Goal: Task Accomplishment & Management: Use online tool/utility

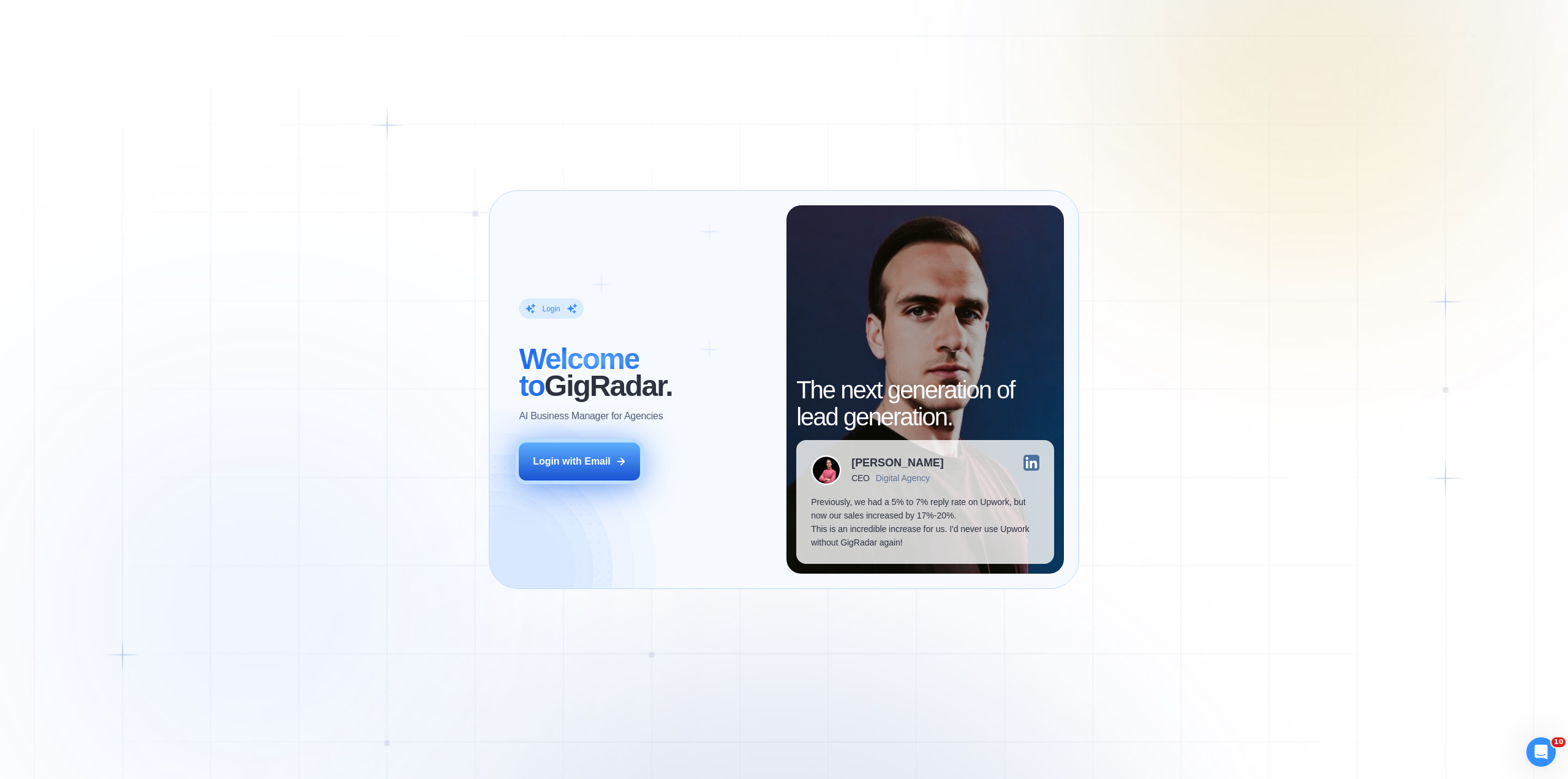
click at [569, 460] on div "Login with Email" at bounding box center [572, 462] width 77 height 14
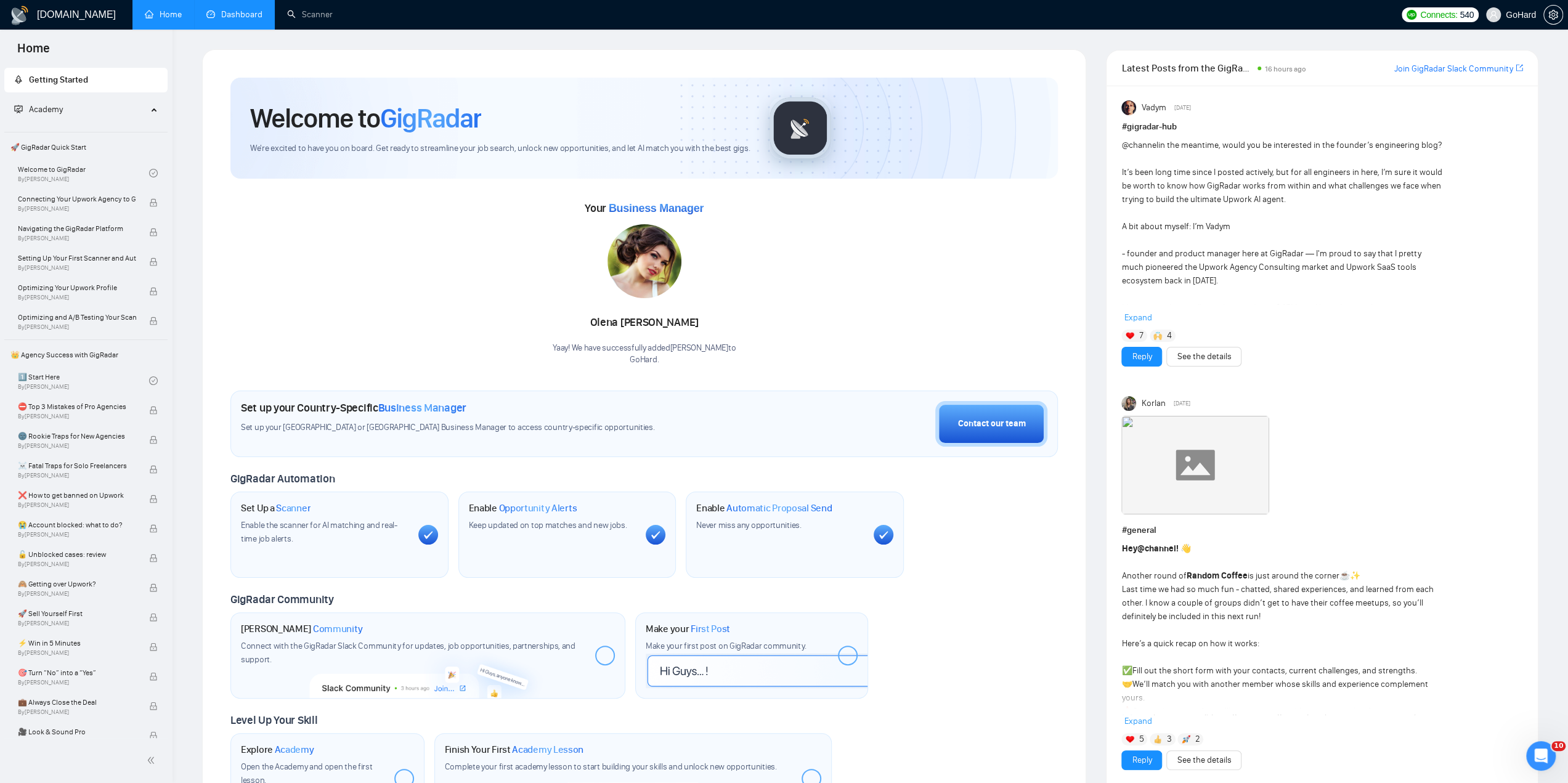
click at [220, 17] on link "Dashboard" at bounding box center [235, 14] width 56 height 10
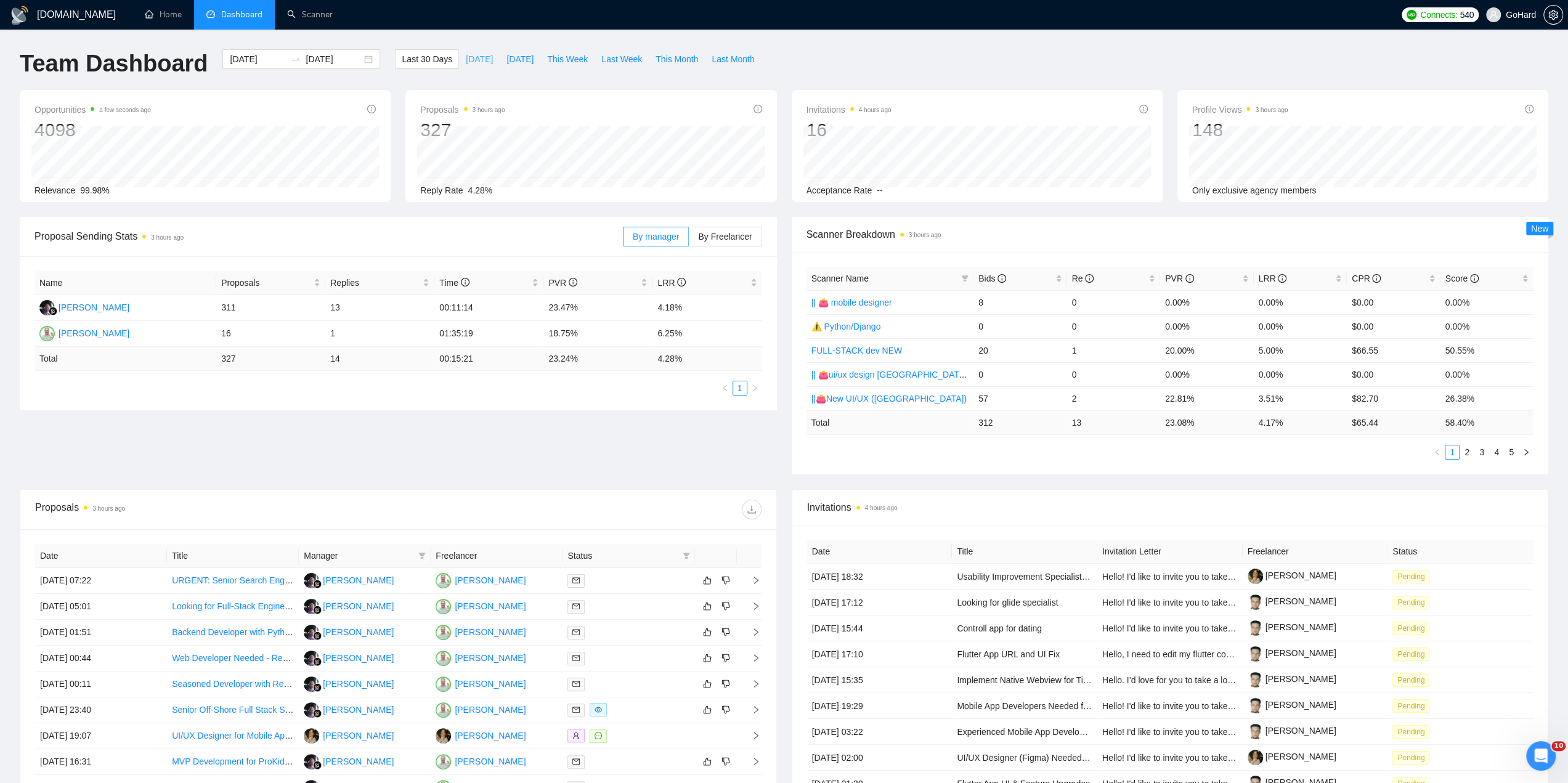
click at [465, 61] on span "[DATE]" at bounding box center [478, 59] width 27 height 14
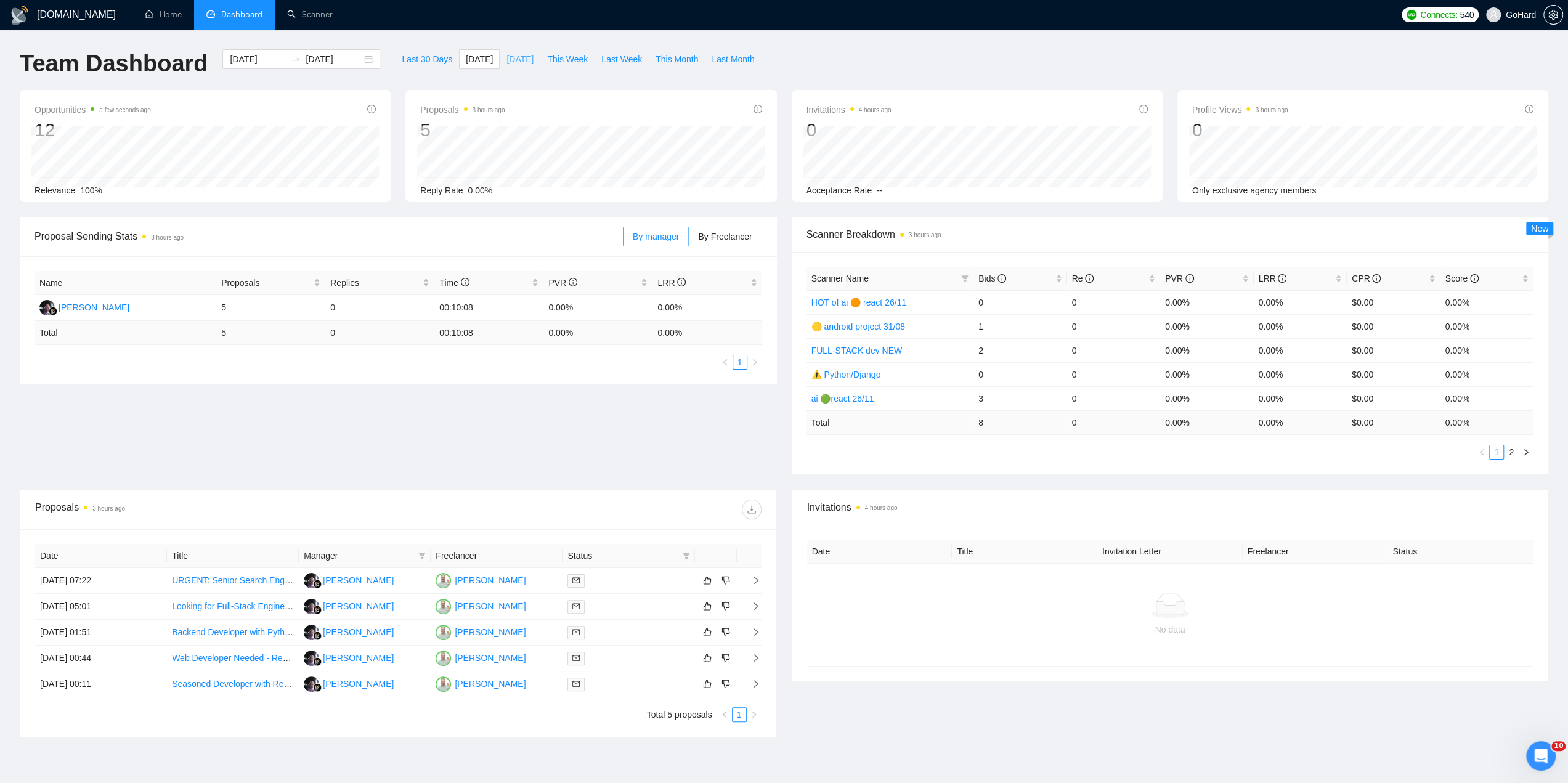
click at [506, 61] on span "[DATE]" at bounding box center [519, 59] width 27 height 14
type input "[DATE]"
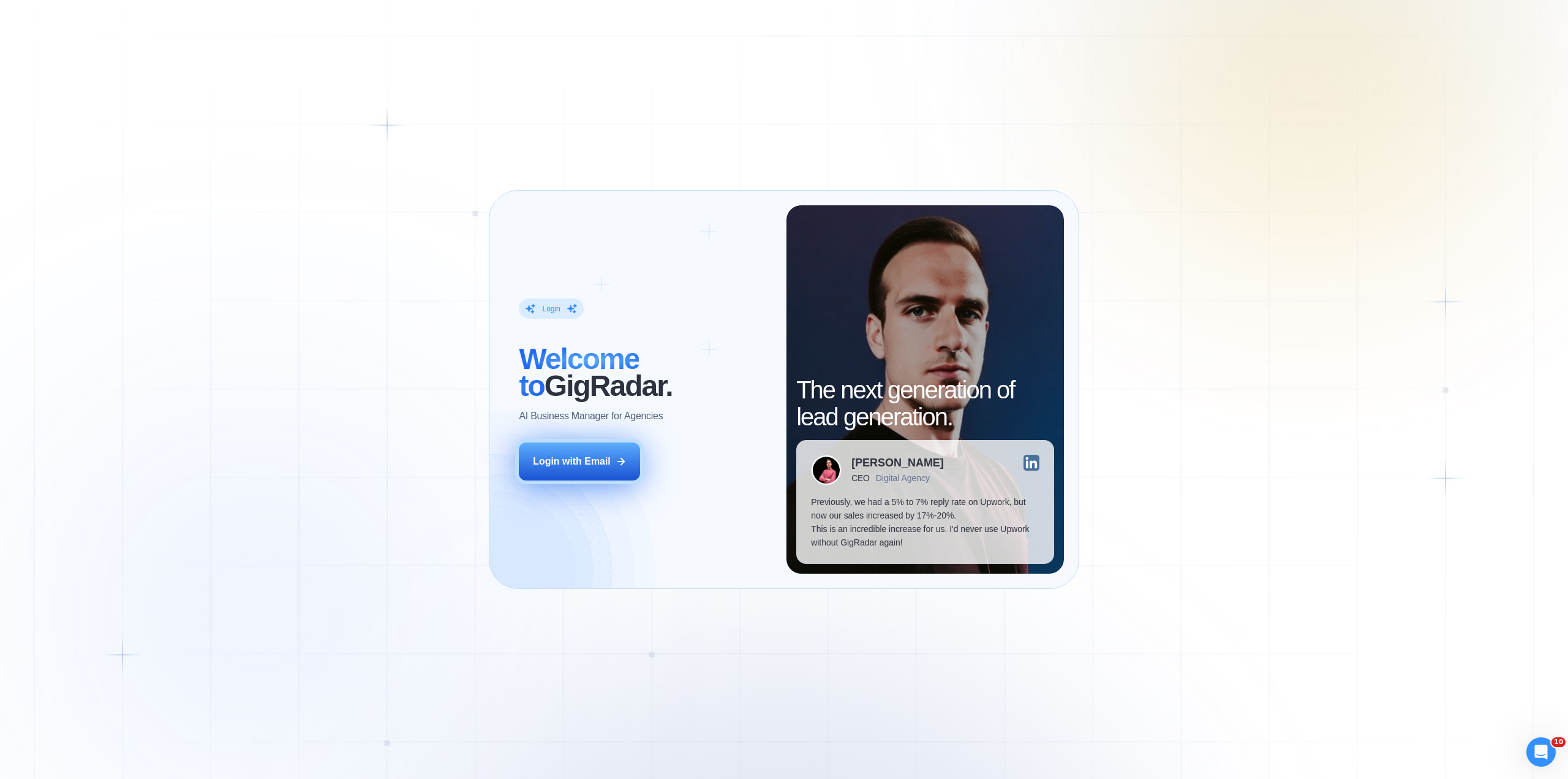
click at [580, 467] on div "Login with Email" at bounding box center [572, 462] width 77 height 14
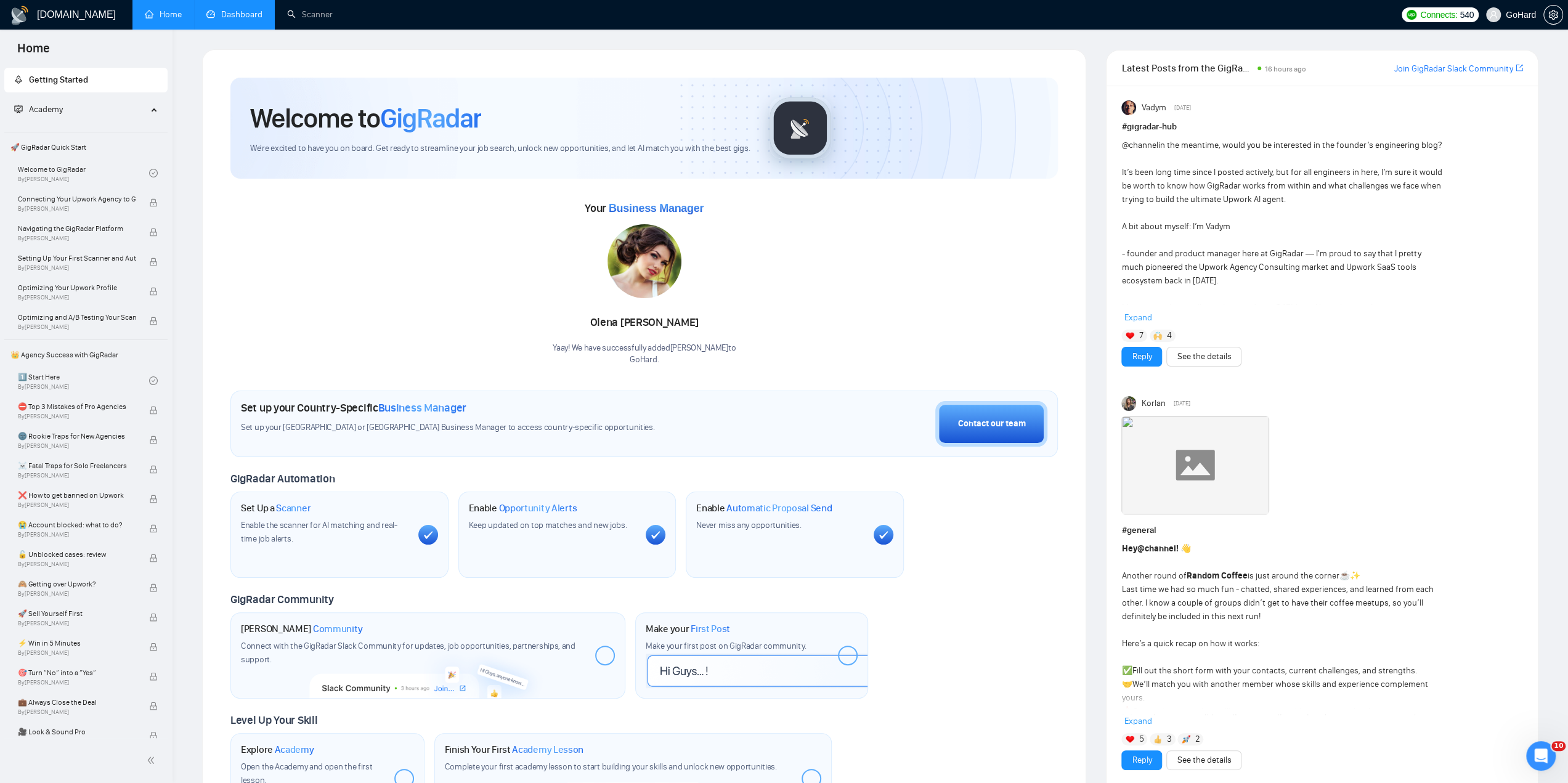
drag, startPoint x: 225, startPoint y: 20, endPoint x: 231, endPoint y: 20, distance: 6.0
click at [225, 20] on link "Dashboard" at bounding box center [235, 14] width 56 height 10
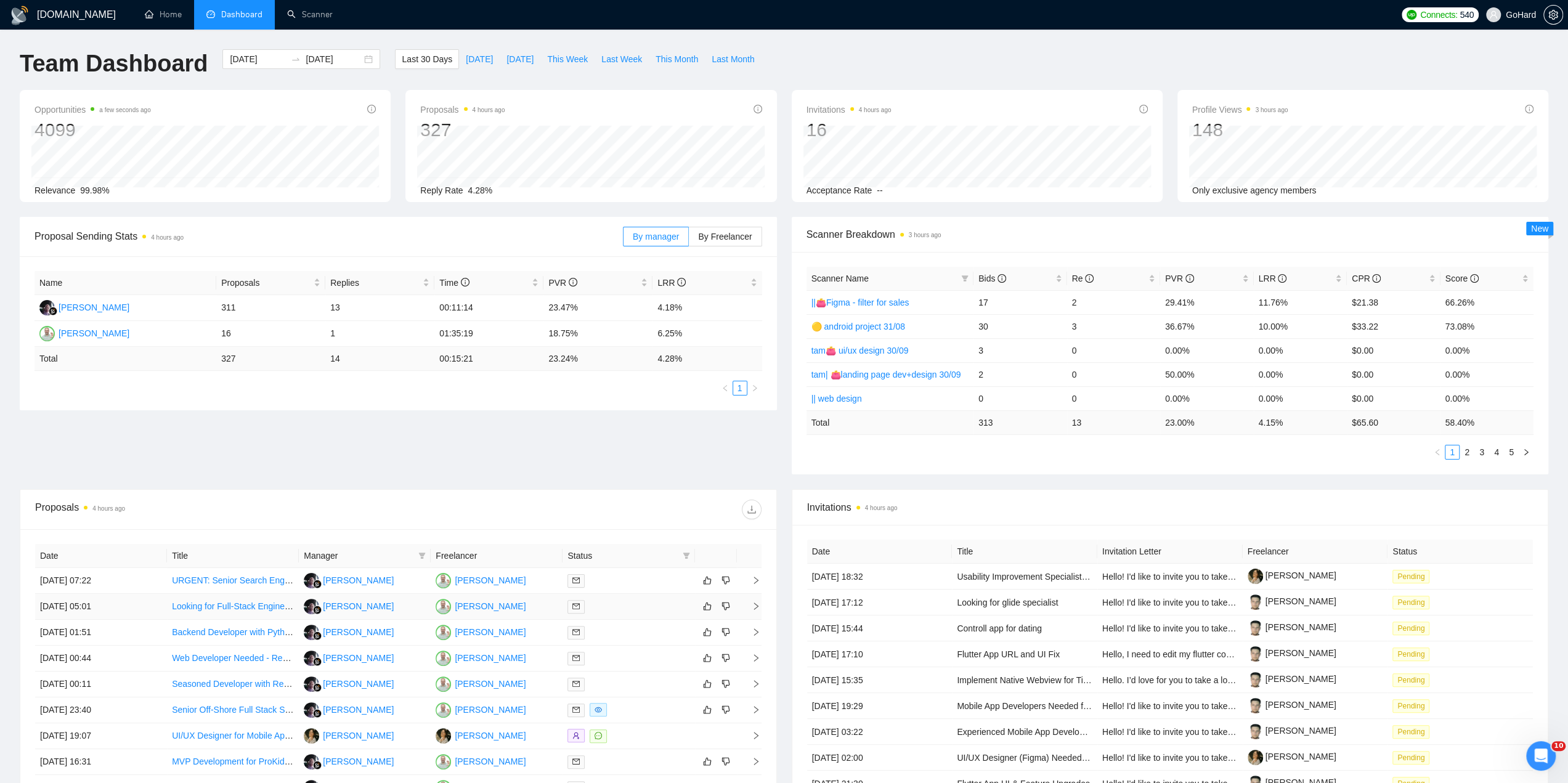
click at [616, 603] on div at bounding box center [628, 606] width 122 height 14
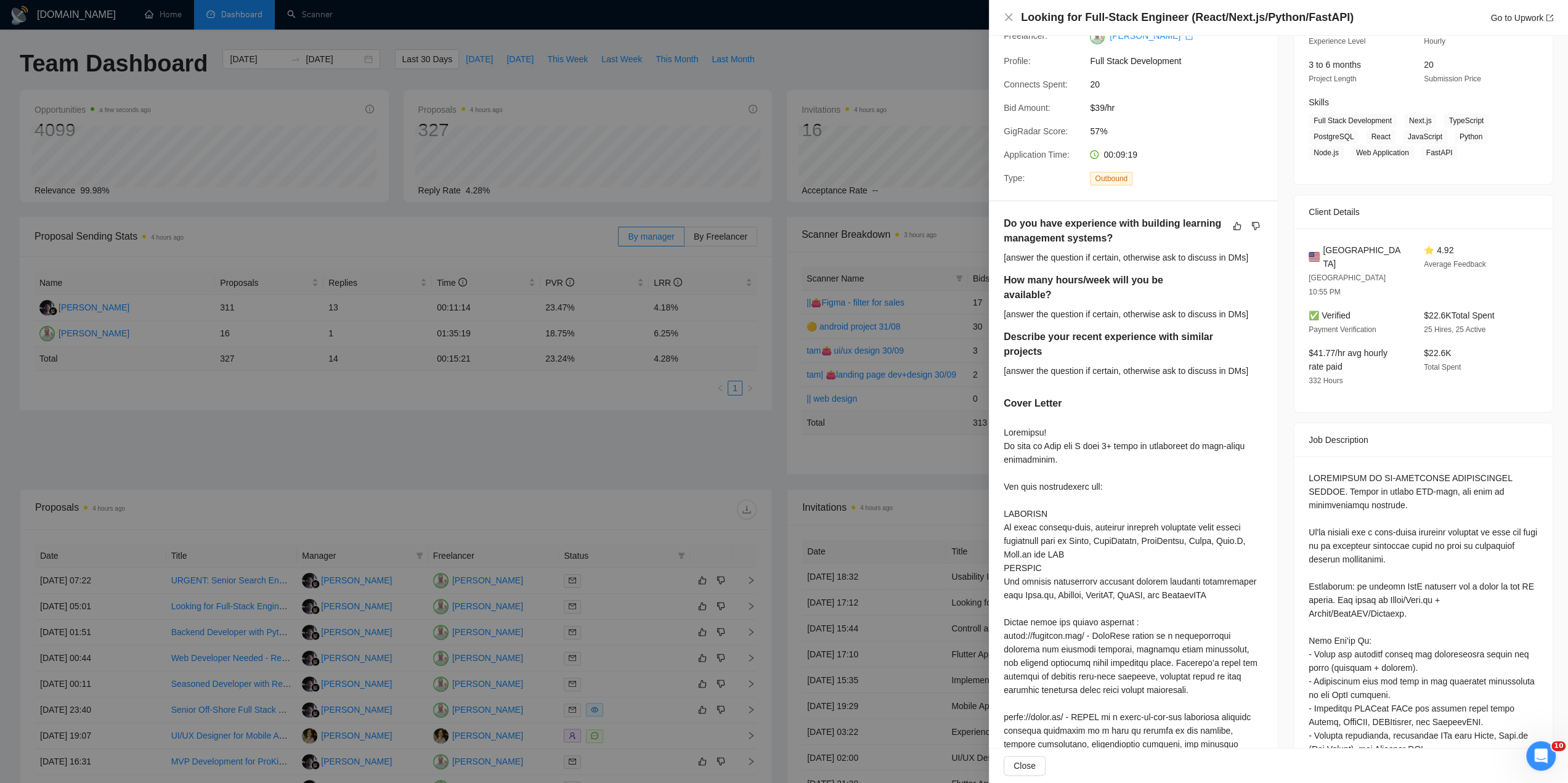
scroll to position [287, 0]
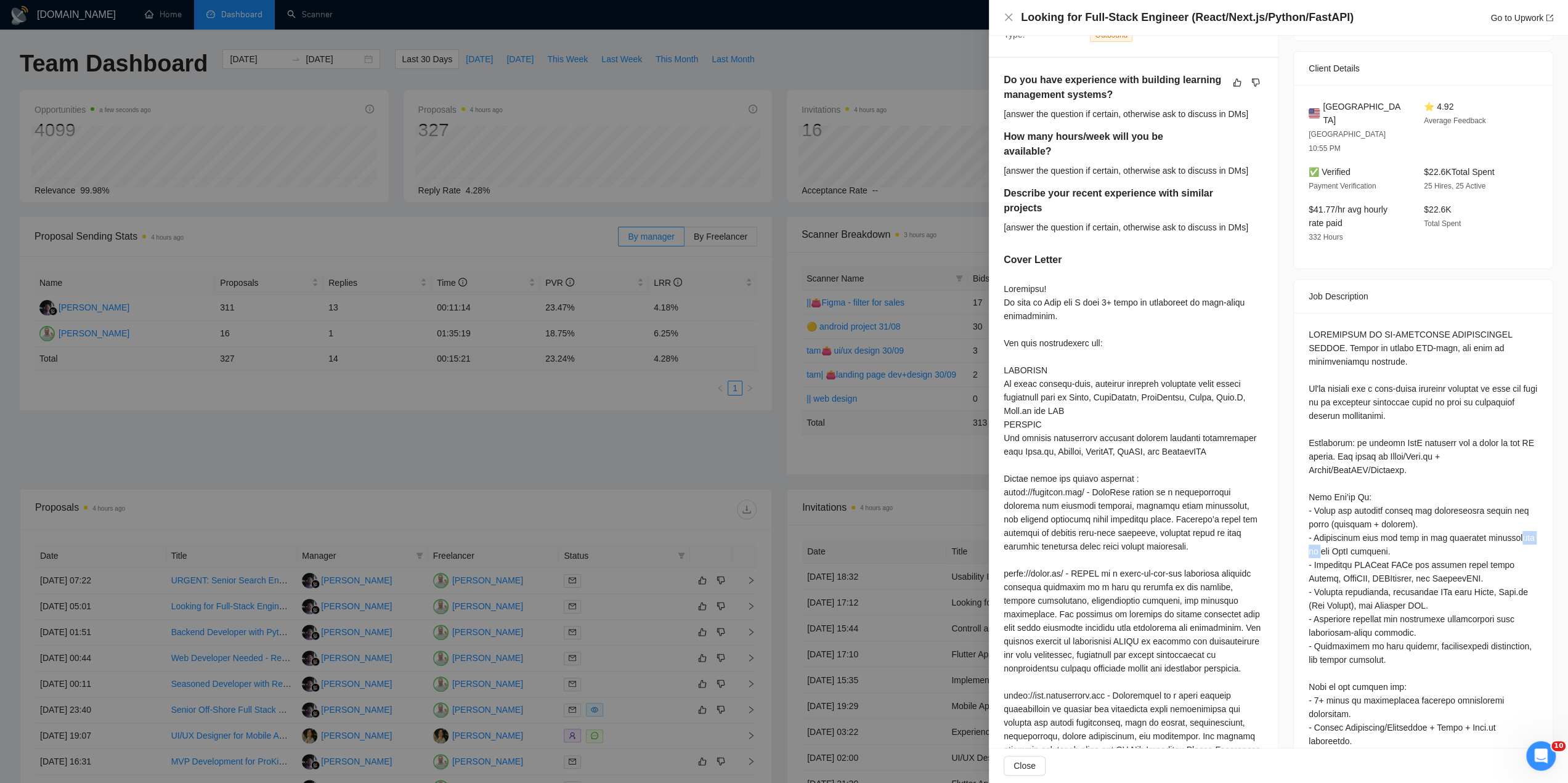
drag, startPoint x: 1338, startPoint y: 518, endPoint x: 1375, endPoint y: 520, distance: 37.1
click at [1375, 520] on div "Questions: Do you have experience with building learning management systems? Ho…" at bounding box center [1422, 666] width 229 height 677
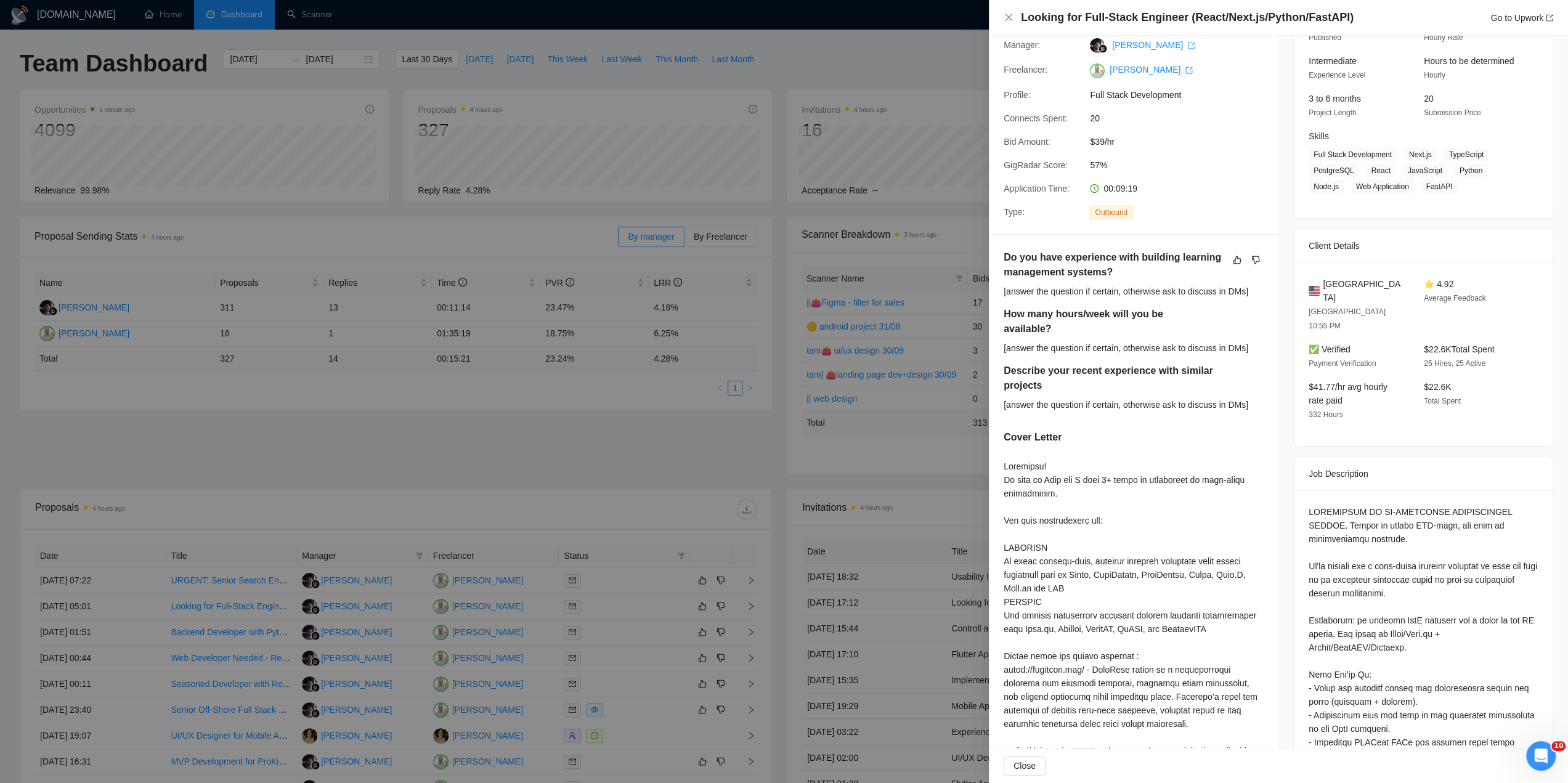
scroll to position [0, 0]
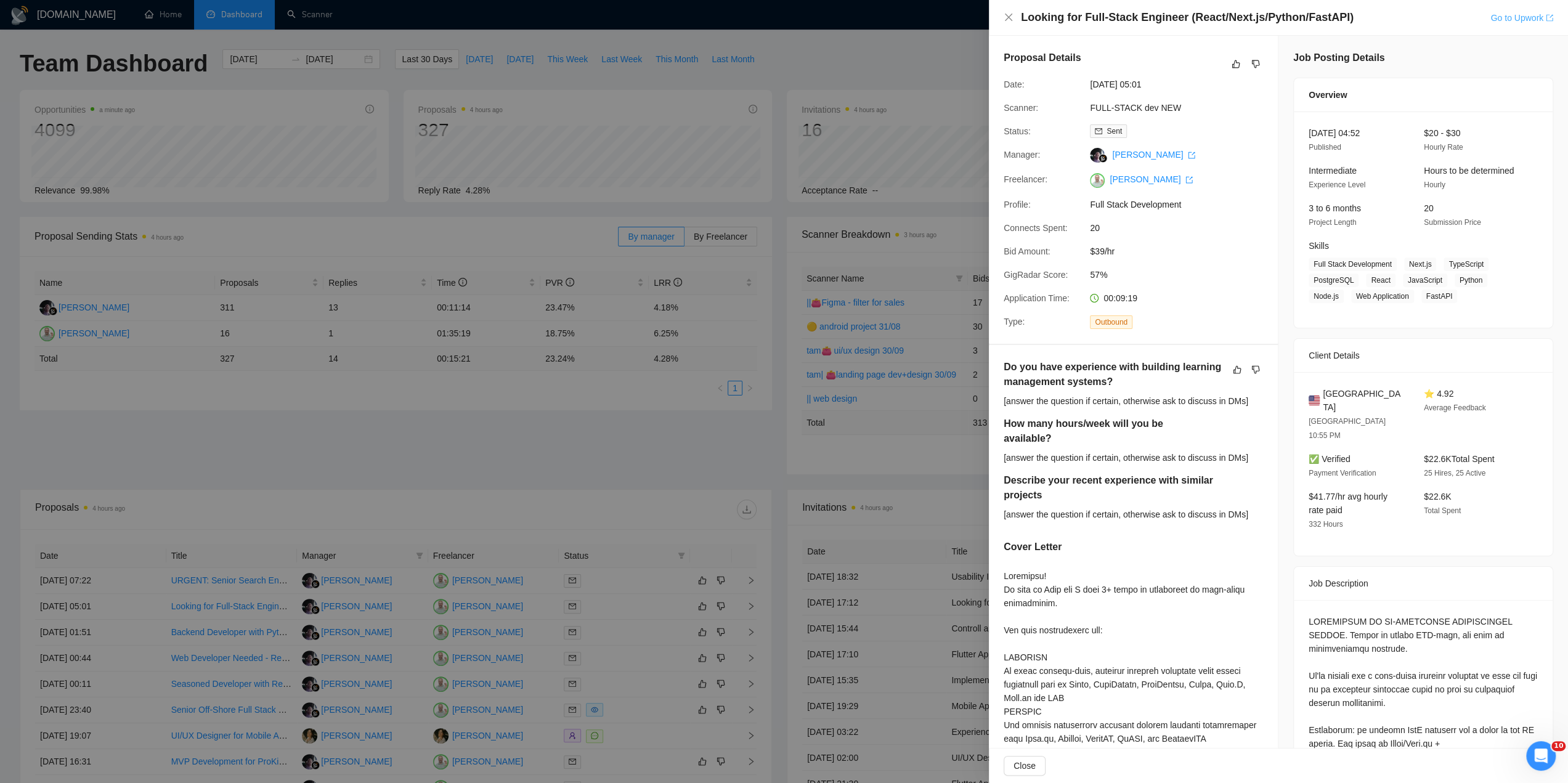
click at [1517, 19] on link "Go to Upwork" at bounding box center [1521, 18] width 63 height 10
click at [1141, 104] on link "FULL-STACK dev NEW" at bounding box center [1135, 108] width 91 height 10
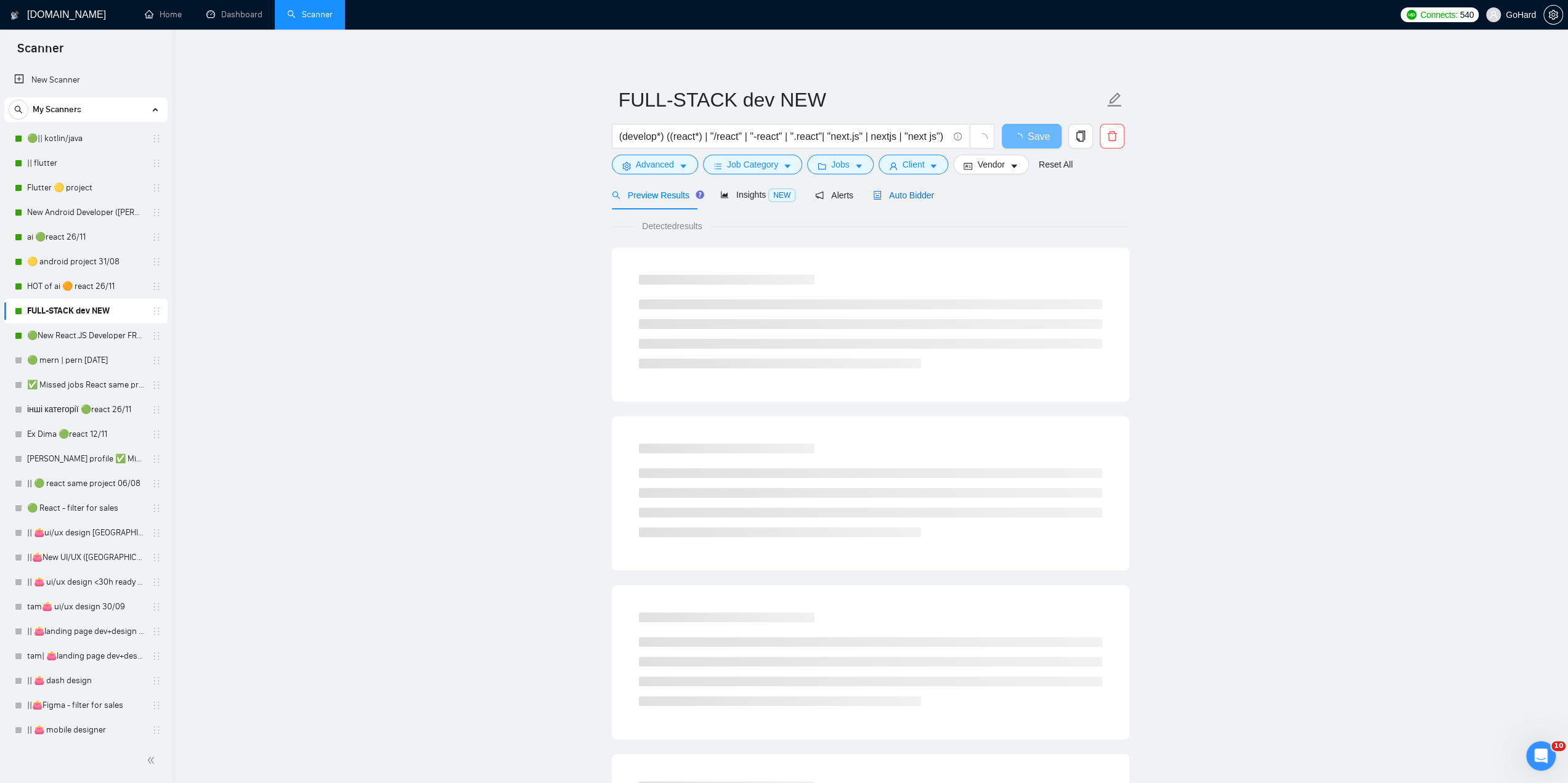
click at [911, 196] on span "Auto Bidder" at bounding box center [903, 196] width 61 height 10
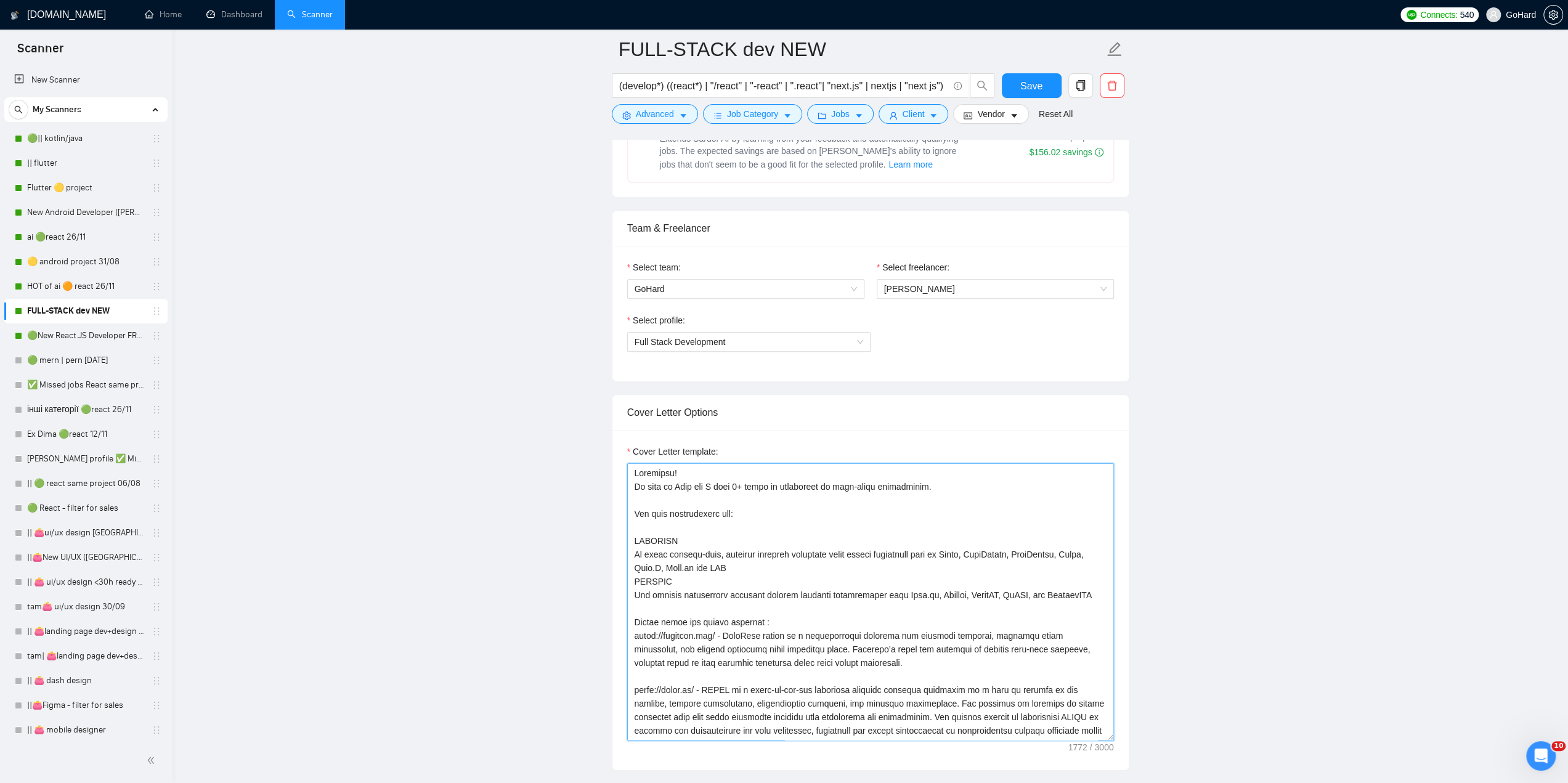
scroll to position [835, 0]
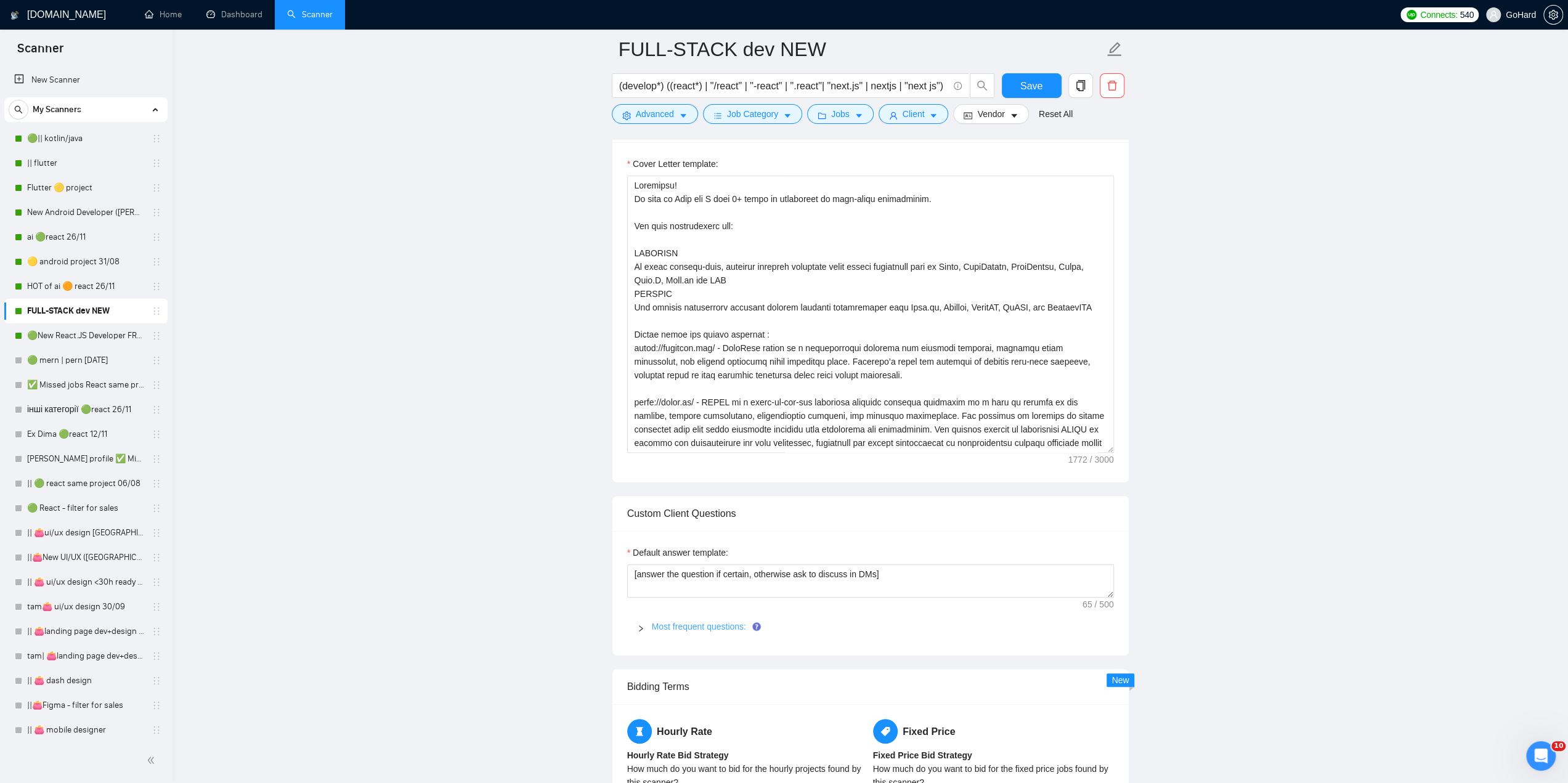
click at [657, 624] on link "Most frequent questions:" at bounding box center [699, 626] width 94 height 10
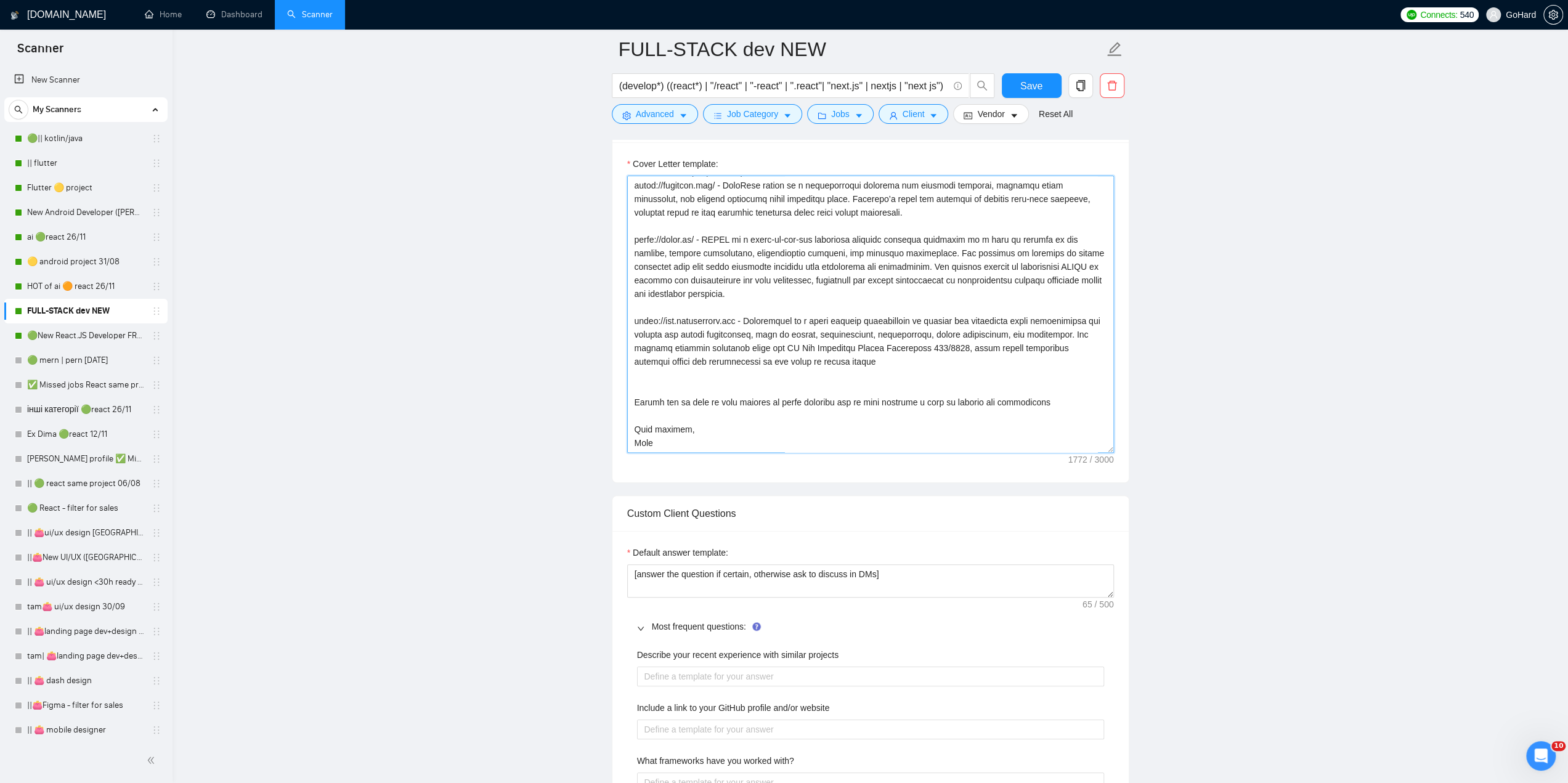
scroll to position [0, 0]
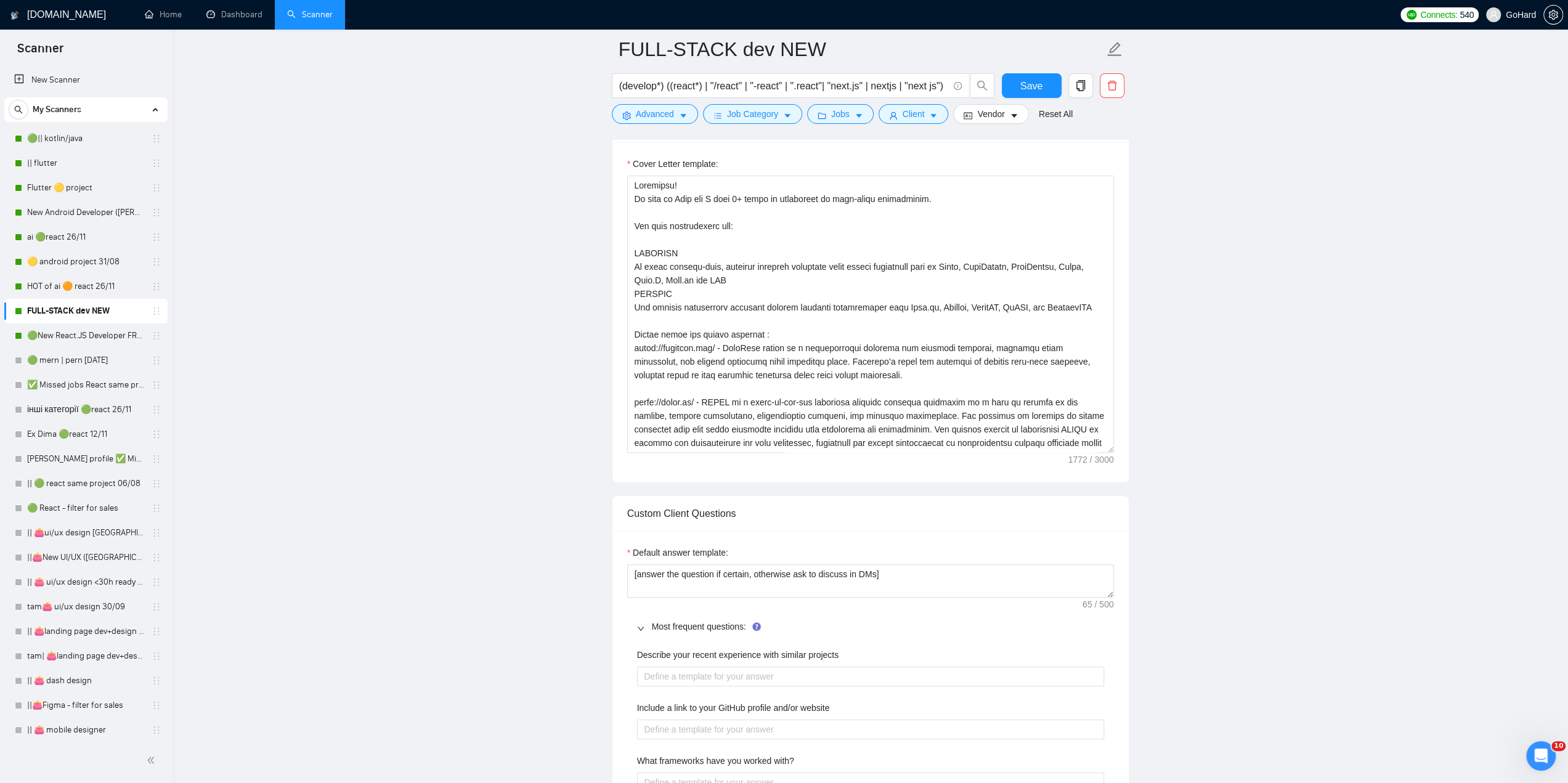
click at [254, 15] on link "Dashboard" at bounding box center [235, 14] width 56 height 10
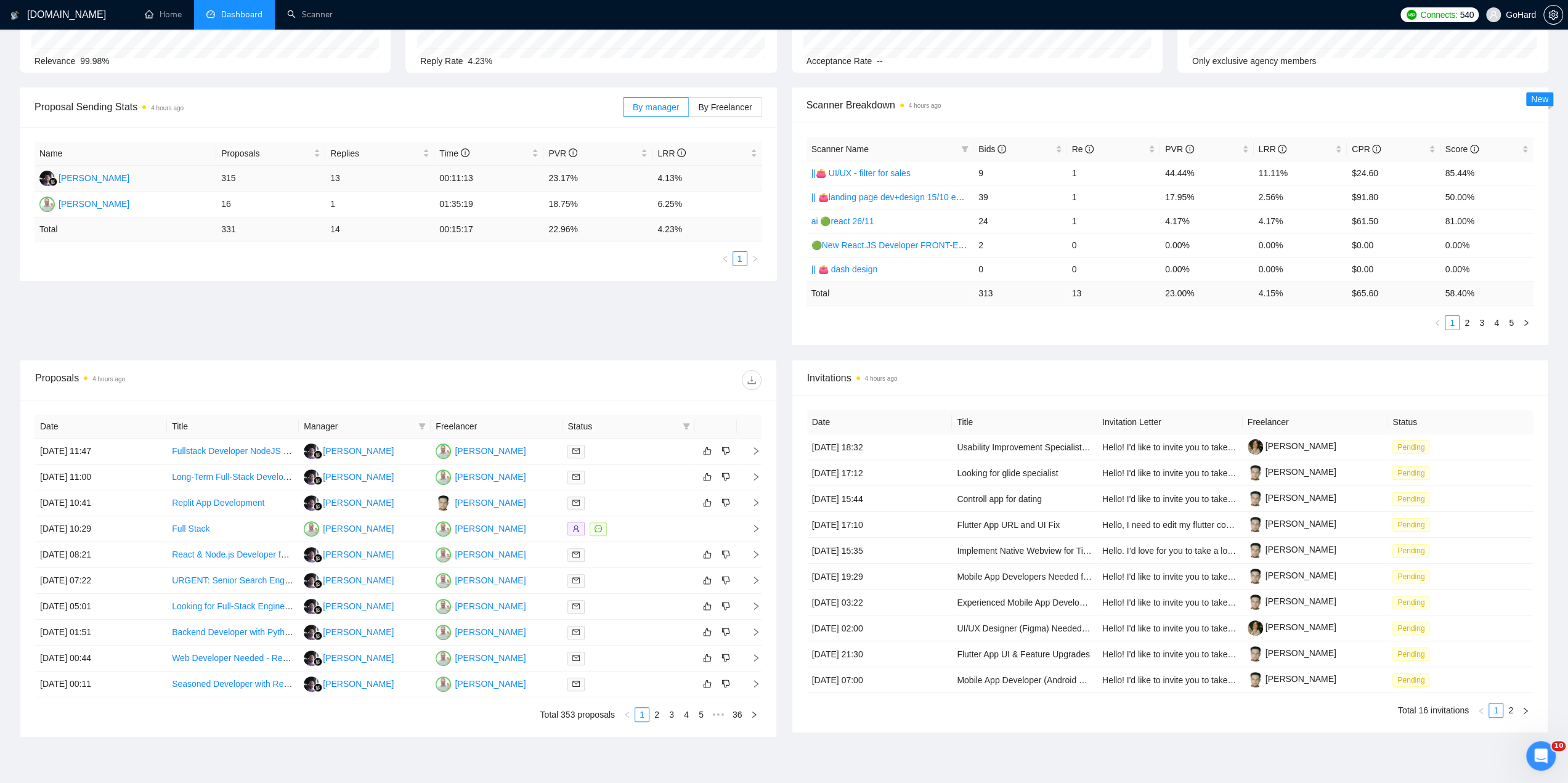
scroll to position [189, 0]
